Goal: Information Seeking & Learning: Learn about a topic

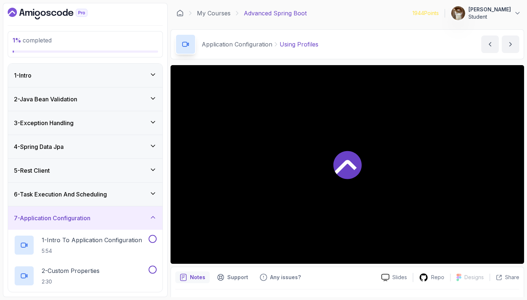
scroll to position [260, 0]
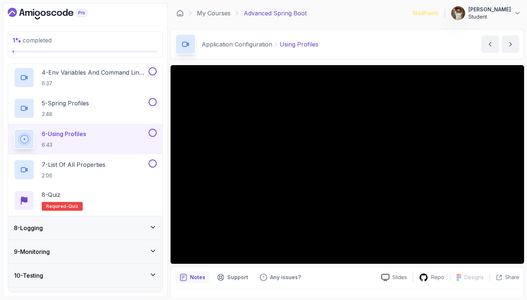
click at [79, 138] on p "6 - Using Profiles" at bounding box center [64, 134] width 44 height 9
click at [79, 137] on p "6 - Using Profiles" at bounding box center [64, 134] width 44 height 9
click at [92, 132] on div "6 - Using Profiles 6:43" at bounding box center [80, 139] width 133 height 21
click at [76, 164] on p "7 - List Of All Properties" at bounding box center [74, 164] width 64 height 9
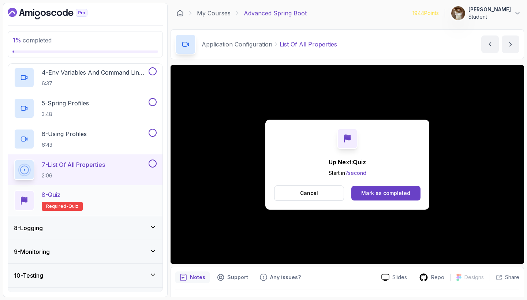
click at [90, 196] on div "8 - Quiz Required- quiz" at bounding box center [85, 200] width 143 height 21
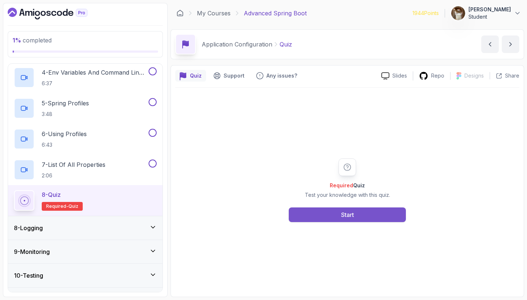
click at [323, 215] on button "Start" at bounding box center [347, 215] width 117 height 15
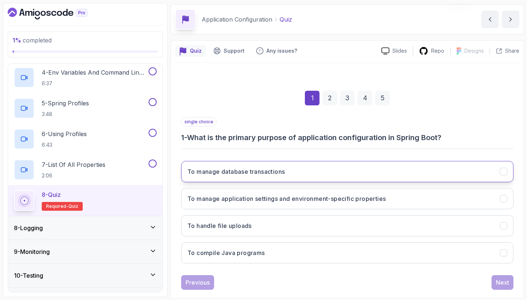
scroll to position [33, 0]
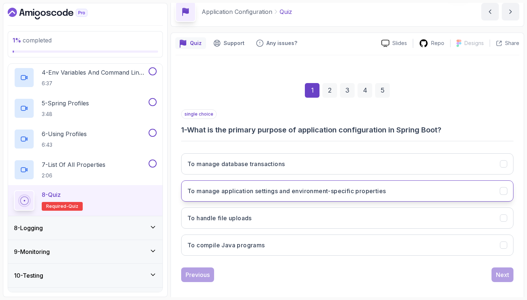
click at [331, 191] on h3 "To manage application settings and environment-specific properties" at bounding box center [287, 191] width 199 height 9
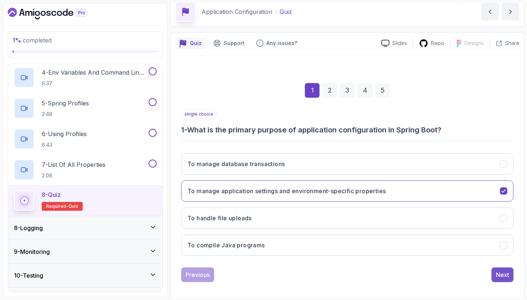
click at [497, 273] on div "Next" at bounding box center [502, 275] width 13 height 9
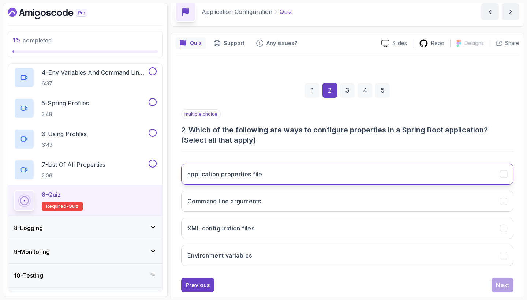
click at [343, 174] on button "application.properties file" at bounding box center [347, 174] width 333 height 21
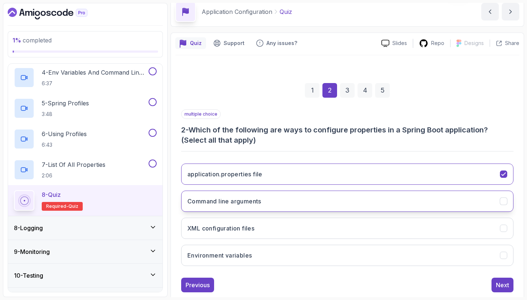
click at [327, 200] on button "Command line arguments" at bounding box center [347, 201] width 333 height 21
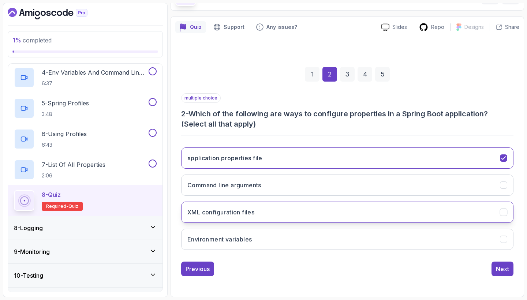
scroll to position [49, 0]
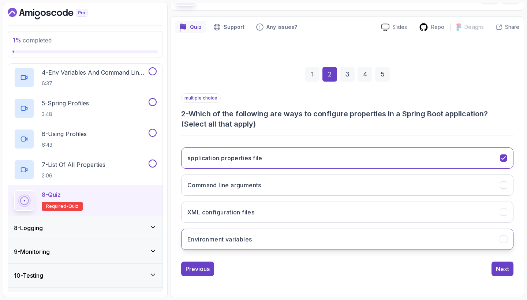
click at [312, 238] on button "Environment variables" at bounding box center [347, 239] width 333 height 21
click at [498, 269] on div "Next" at bounding box center [502, 269] width 13 height 9
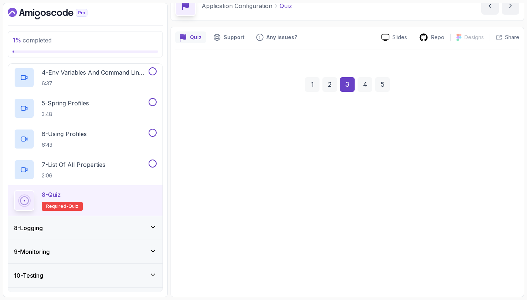
scroll to position [38, 0]
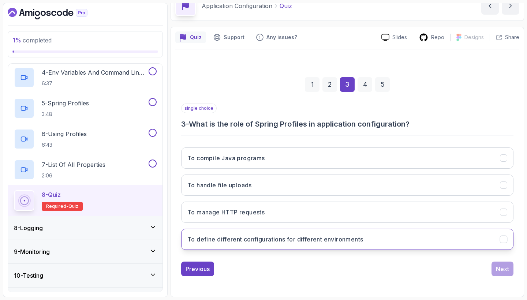
click at [410, 242] on button "To define different configurations for different environments" at bounding box center [347, 239] width 333 height 21
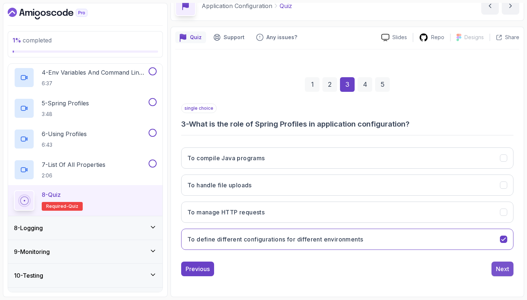
click at [503, 268] on div "Next" at bounding box center [502, 269] width 13 height 9
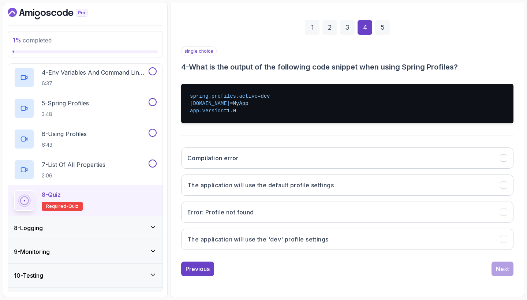
scroll to position [96, 0]
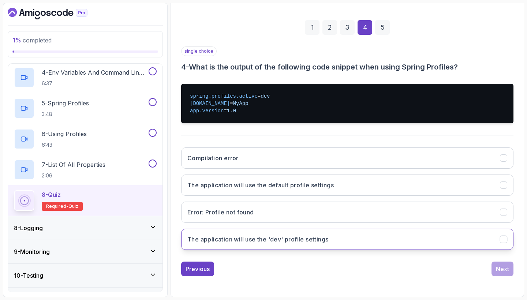
click at [460, 234] on button "The application will use the 'dev' profile settings" at bounding box center [347, 239] width 333 height 21
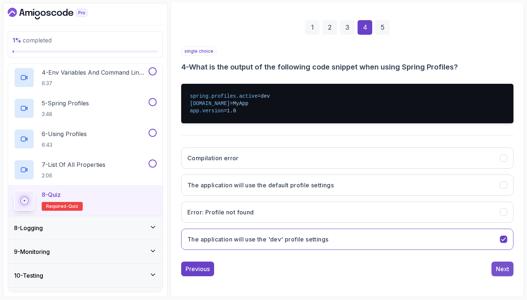
click at [501, 266] on div "Next" at bounding box center [502, 269] width 13 height 9
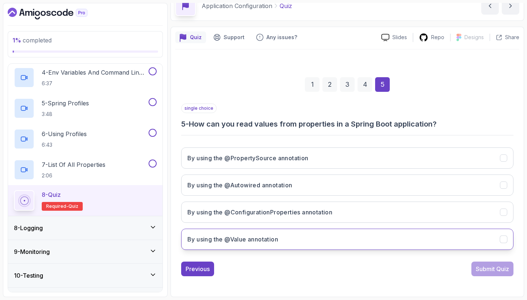
scroll to position [0, 0]
click at [297, 234] on button "By using the @Value annotation" at bounding box center [347, 239] width 333 height 21
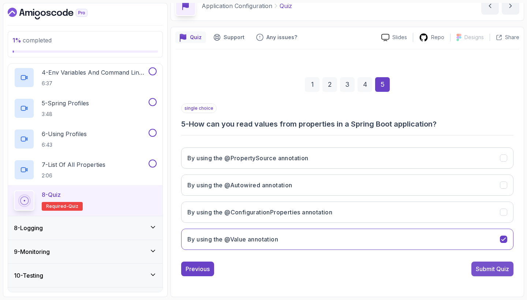
click at [479, 268] on div "Submit Quiz" at bounding box center [492, 269] width 33 height 9
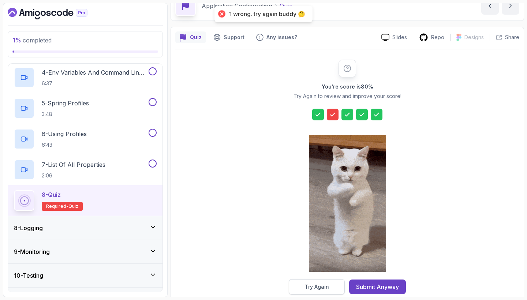
click at [341, 283] on button "Try Again" at bounding box center [317, 286] width 56 height 15
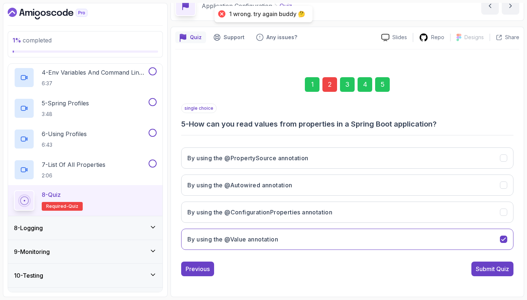
click at [322, 85] on div "1 2 3 4 5" at bounding box center [347, 85] width 333 height 38
click at [329, 84] on div "2" at bounding box center [330, 84] width 15 height 15
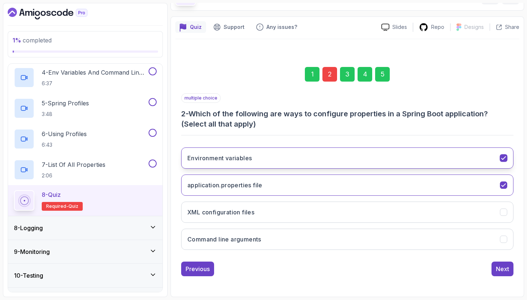
scroll to position [49, 0]
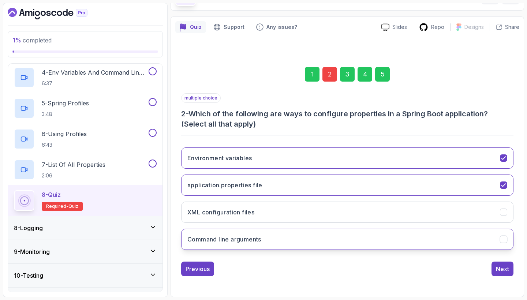
click at [375, 234] on button "Command line arguments" at bounding box center [347, 239] width 333 height 21
click at [387, 68] on div "5" at bounding box center [382, 74] width 15 height 15
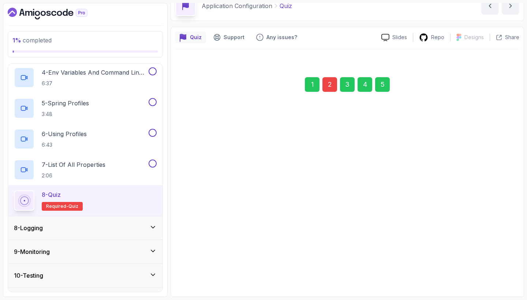
scroll to position [38, 0]
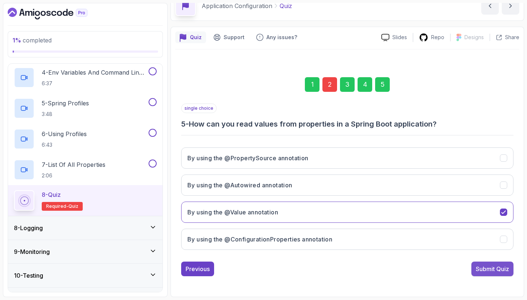
click at [481, 267] on div "Submit Quiz" at bounding box center [492, 269] width 33 height 9
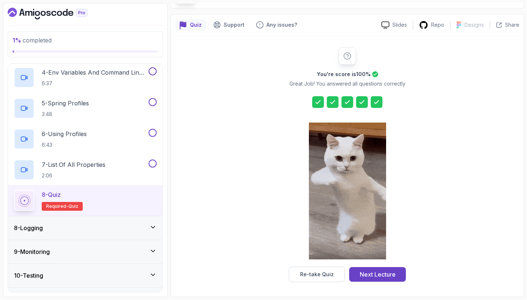
scroll to position [51, 0]
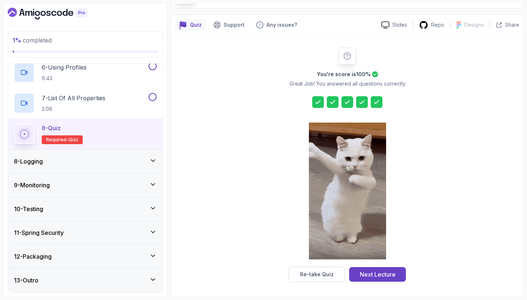
click at [148, 161] on div "8 - Logging" at bounding box center [85, 161] width 143 height 9
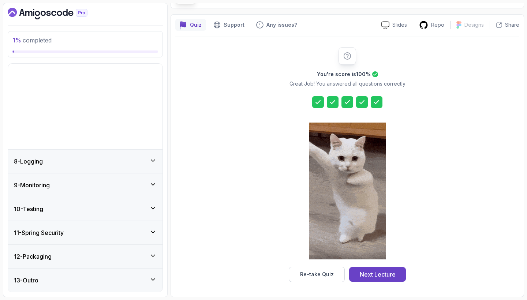
scroll to position [81, 0]
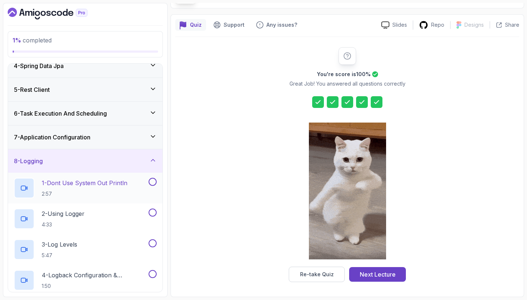
click at [94, 181] on p "1 - Dont Use System Out Println" at bounding box center [85, 183] width 86 height 9
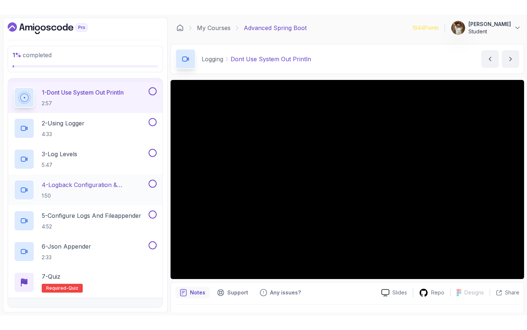
scroll to position [187, 0]
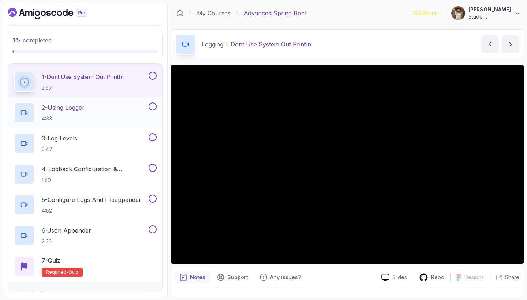
click at [59, 110] on p "2 - Using Logger" at bounding box center [63, 107] width 43 height 9
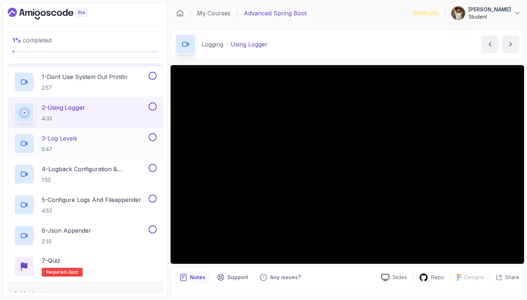
click at [70, 140] on p "3 - Log Levels" at bounding box center [60, 138] width 36 height 9
